Goal: Information Seeking & Learning: Learn about a topic

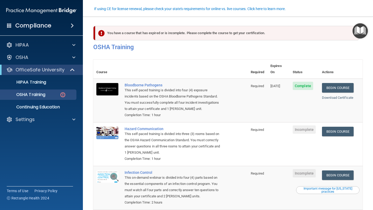
scroll to position [47, 0]
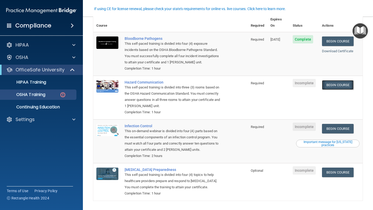
click at [339, 80] on link "Begin Course" at bounding box center [338, 85] width 32 height 10
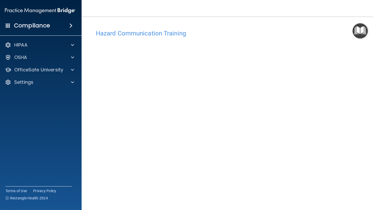
scroll to position [23, 0]
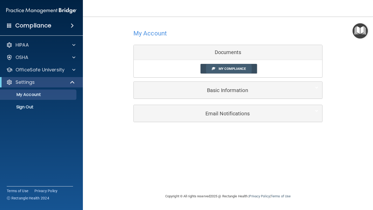
click at [227, 71] on link "My Compliance" at bounding box center [228, 69] width 57 height 10
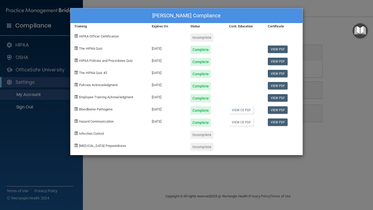
click at [204, 39] on div "Incomplete" at bounding box center [201, 37] width 23 height 8
click at [324, 20] on div "Gracie King's Compliance Training Expires On Status Cont. Education Certificate…" at bounding box center [186, 105] width 373 height 210
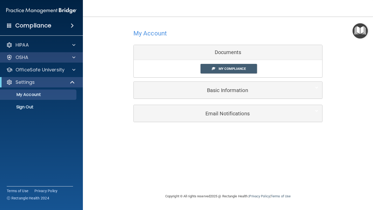
click at [32, 61] on div "OSHA" at bounding box center [41, 57] width 83 height 10
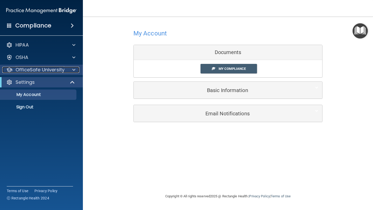
click at [33, 70] on p "OfficeSafe University" at bounding box center [40, 70] width 49 height 6
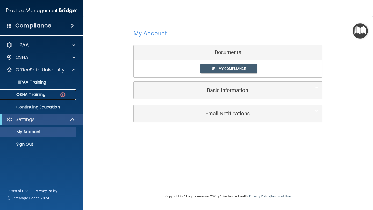
click at [43, 96] on p "OSHA Training" at bounding box center [24, 94] width 42 height 5
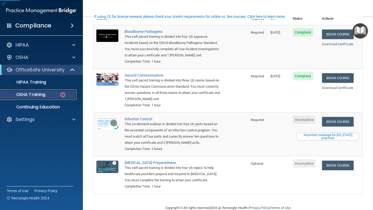
scroll to position [58, 0]
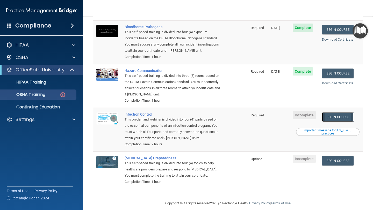
click at [345, 112] on link "Begin Course" at bounding box center [338, 117] width 32 height 10
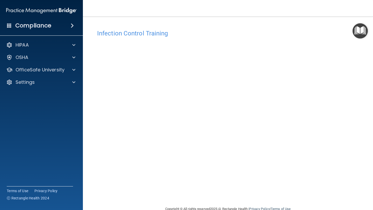
scroll to position [11, 0]
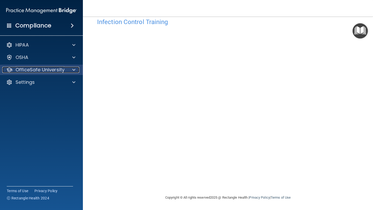
click at [61, 69] on p "OfficeSafe University" at bounding box center [40, 70] width 49 height 6
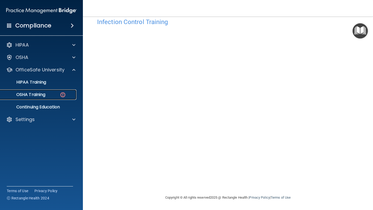
click at [49, 93] on div "OSHA Training" at bounding box center [38, 94] width 71 height 5
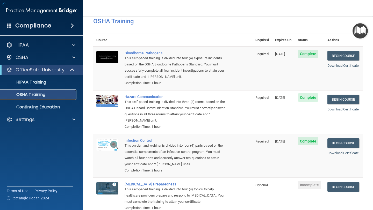
scroll to position [44, 0]
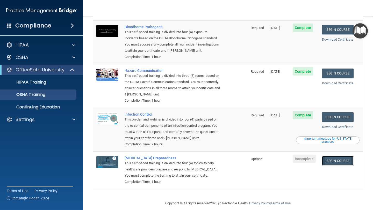
click at [345, 156] on link "Begin Course" at bounding box center [338, 161] width 32 height 10
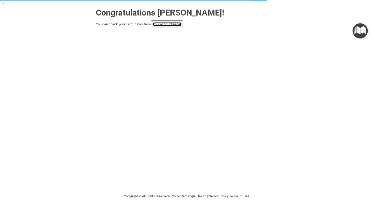
click at [158, 25] on link "your account page!" at bounding box center [167, 24] width 28 height 4
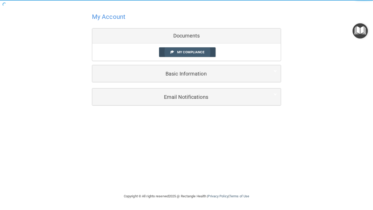
click at [170, 52] on span at bounding box center [171, 51] width 3 height 3
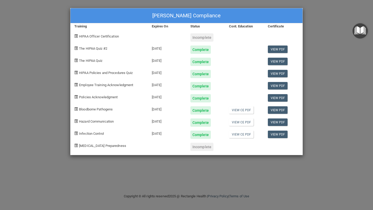
click at [206, 164] on div "[PERSON_NAME] Compliance Training Expires On Status Cont. Education Certificate…" at bounding box center [186, 105] width 373 height 210
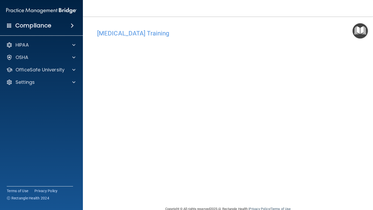
scroll to position [11, 0]
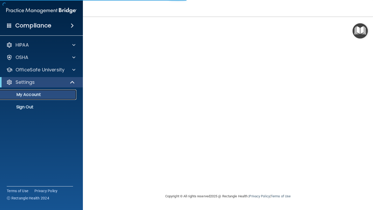
click at [46, 98] on link "My Account" at bounding box center [36, 95] width 82 height 10
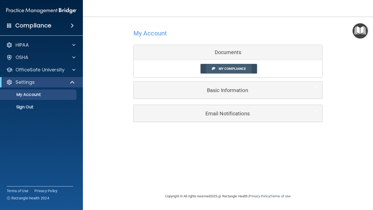
click at [226, 68] on span "My Compliance" at bounding box center [231, 69] width 27 height 4
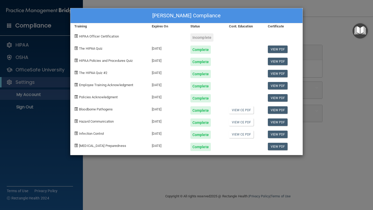
click at [208, 38] on div "Incomplete" at bounding box center [201, 37] width 23 height 8
click at [97, 36] on span "HIPAA Officer Certification" at bounding box center [99, 36] width 40 height 4
click at [321, 31] on div "Gracie King's Compliance Training Expires On Status Cont. Education Certificate…" at bounding box center [186, 105] width 373 height 210
